Goal: Communication & Community: Answer question/provide support

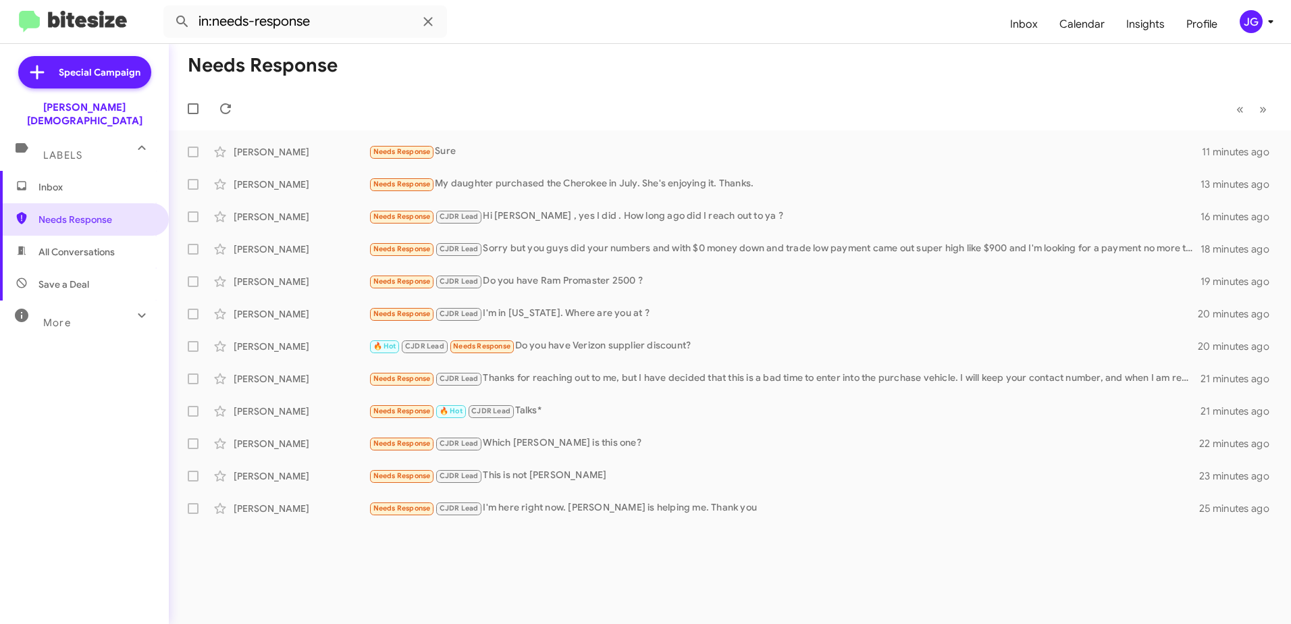
click at [462, 68] on mat-toolbar-row "Needs Response" at bounding box center [730, 65] width 1122 height 43
click at [347, 67] on mat-toolbar-row "Needs Response" at bounding box center [730, 65] width 1122 height 43
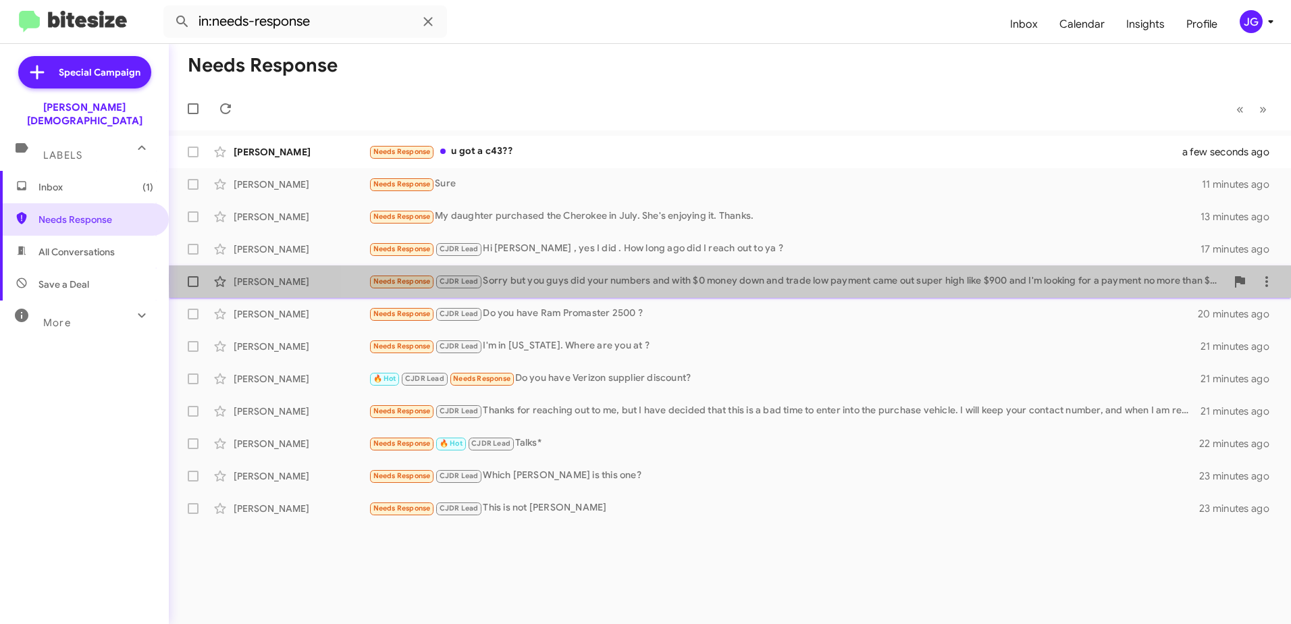
click at [1088, 279] on div "Needs Response CJDR Lead Sorry but you guys did your numbers and with $0 money …" at bounding box center [797, 281] width 857 height 16
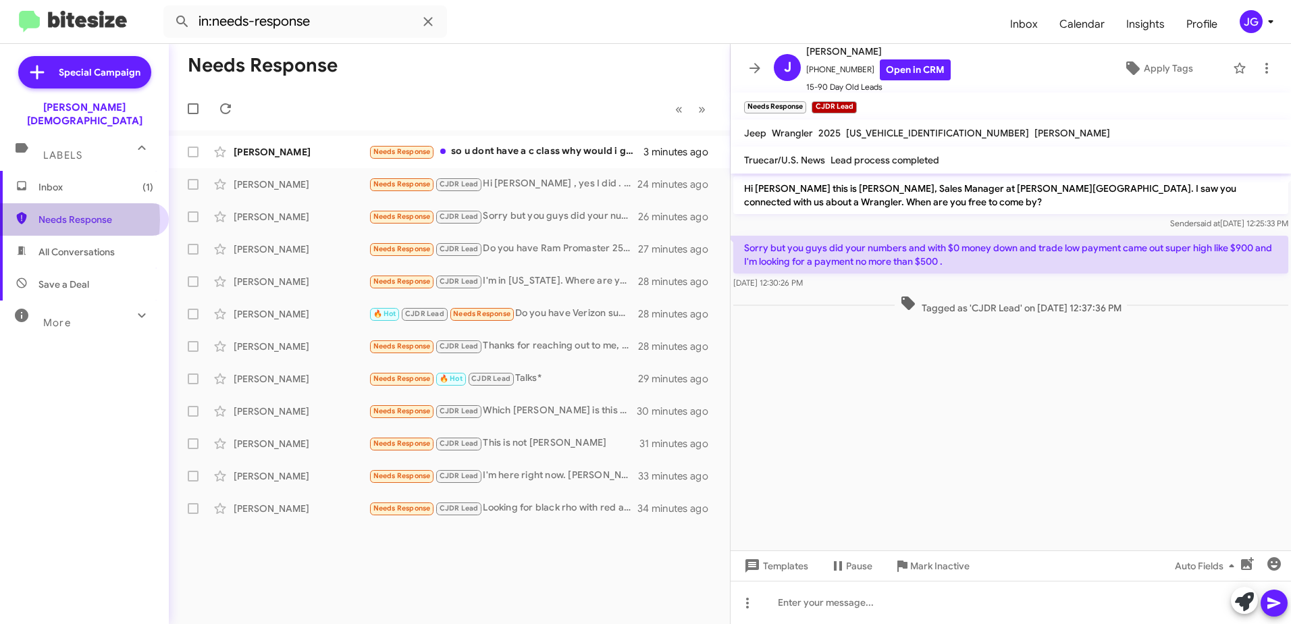
click at [45, 213] on span "Needs Response" at bounding box center [95, 219] width 115 height 13
